Goal: Task Accomplishment & Management: Use online tool/utility

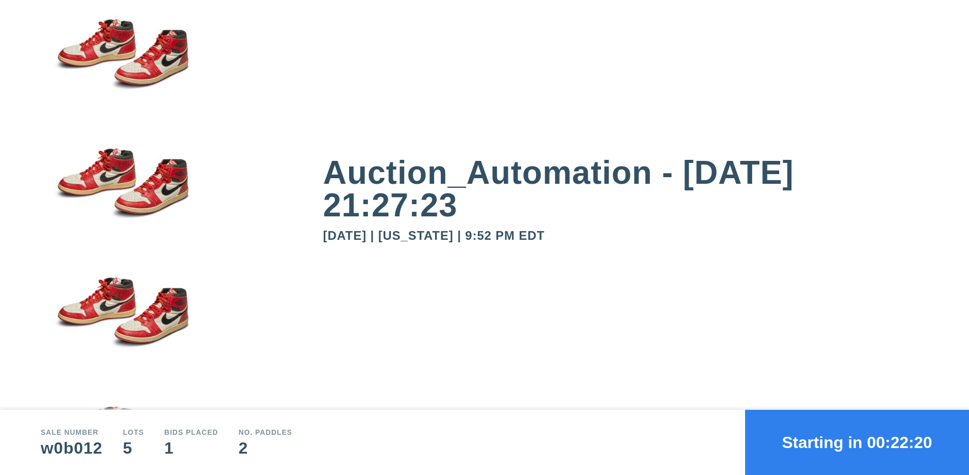
click at [857, 442] on button "Starting in 00:22:20" at bounding box center [857, 442] width 224 height 65
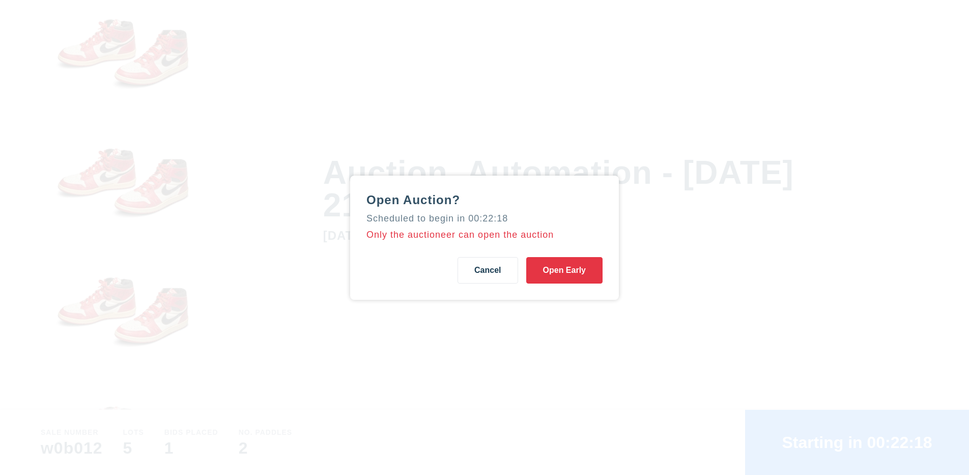
click at [564, 270] on button "Open Early" at bounding box center [564, 270] width 76 height 26
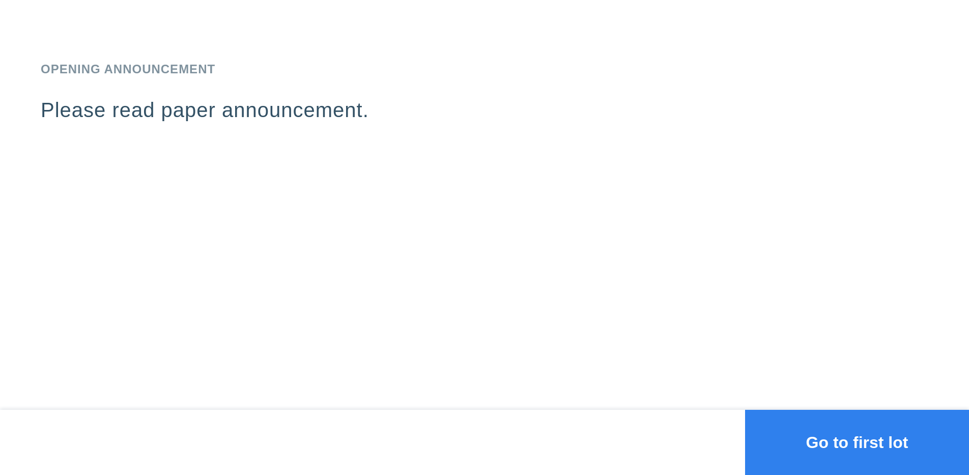
click at [857, 442] on button "Go to first lot" at bounding box center [857, 442] width 224 height 65
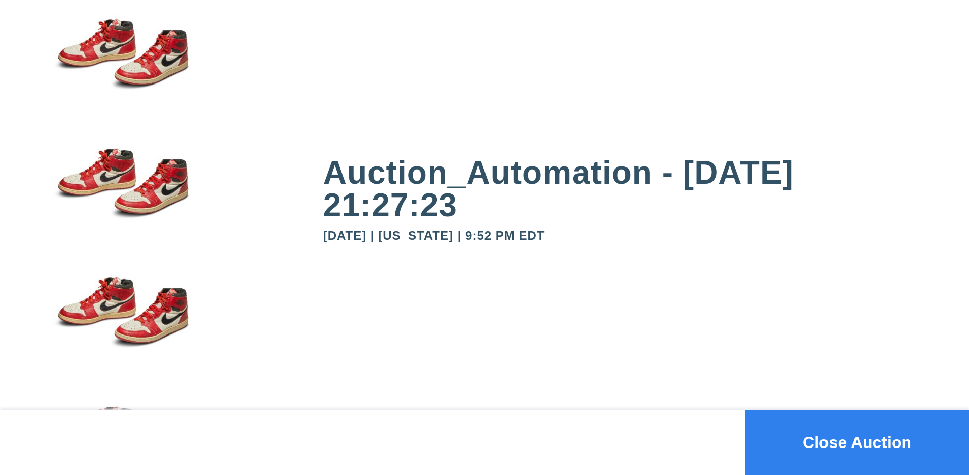
click at [857, 442] on button "Close Auction" at bounding box center [857, 442] width 224 height 65
